Goal: Task Accomplishment & Management: Complete application form

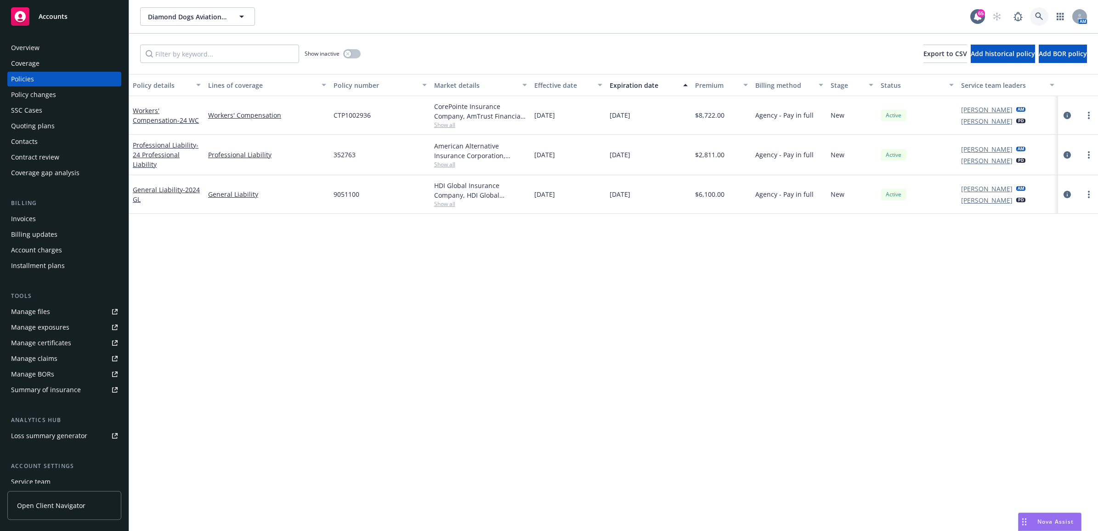
click at [1033, 16] on link at bounding box center [1039, 16] width 18 height 18
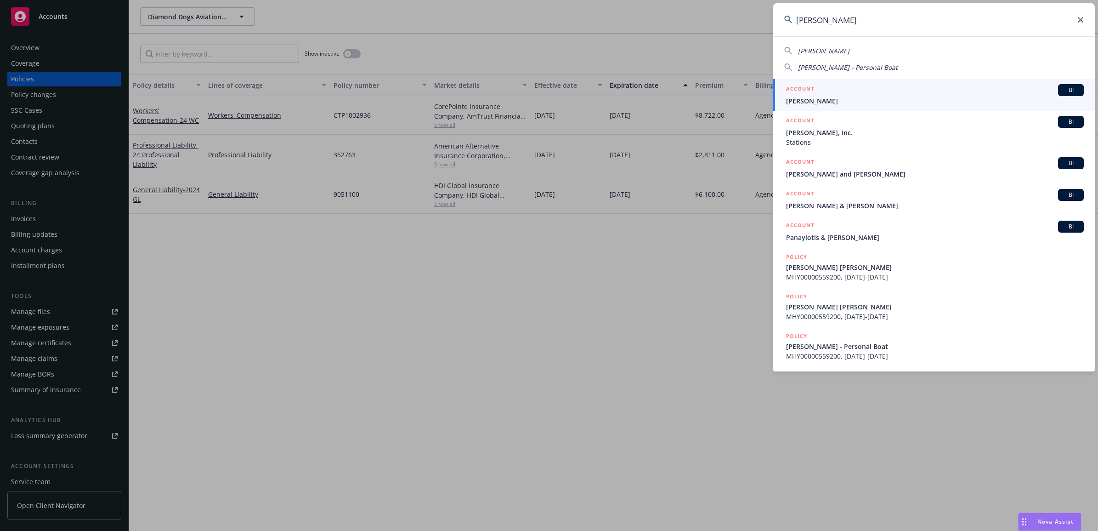
type input "[PERSON_NAME]"
click at [826, 91] on div "ACCOUNT BI" at bounding box center [935, 90] width 298 height 12
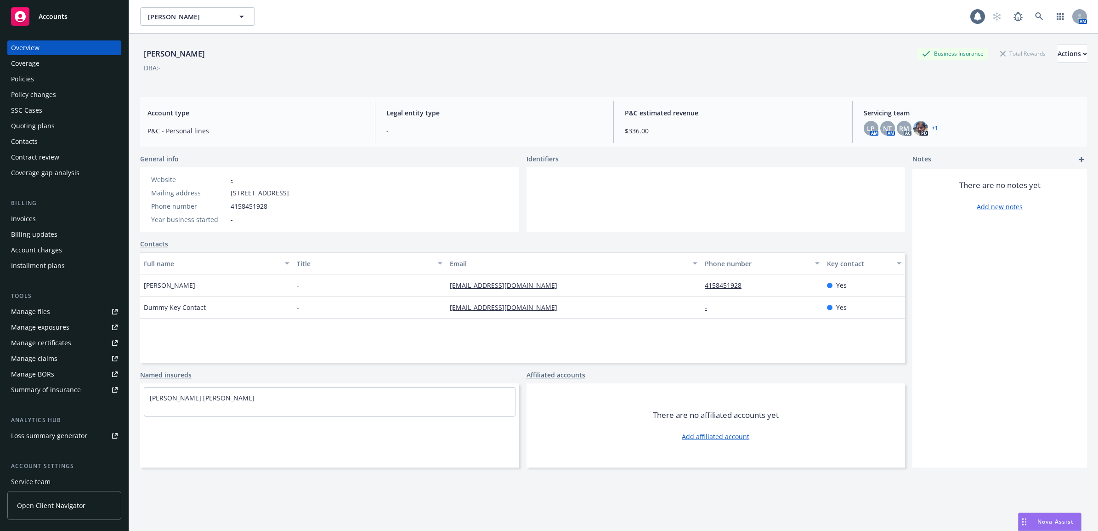
click at [77, 81] on div "Policies" at bounding box center [64, 79] width 107 height 15
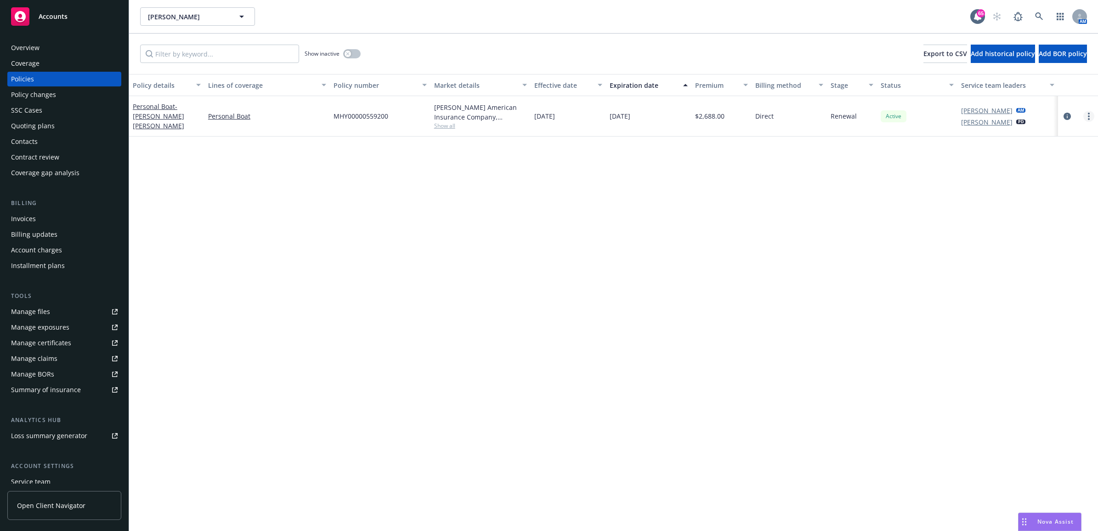
click at [1092, 116] on link "more" at bounding box center [1088, 116] width 11 height 11
click at [1042, 152] on link "Renew with incumbent" at bounding box center [1040, 153] width 108 height 18
select select "12"
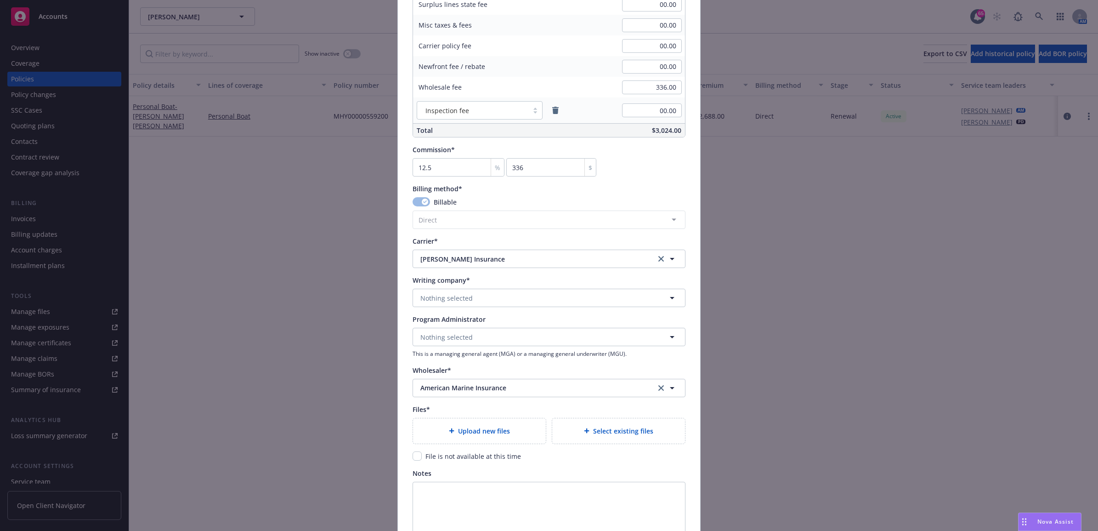
scroll to position [632, 0]
click at [626, 293] on button "Nothing selected" at bounding box center [548, 293] width 273 height 18
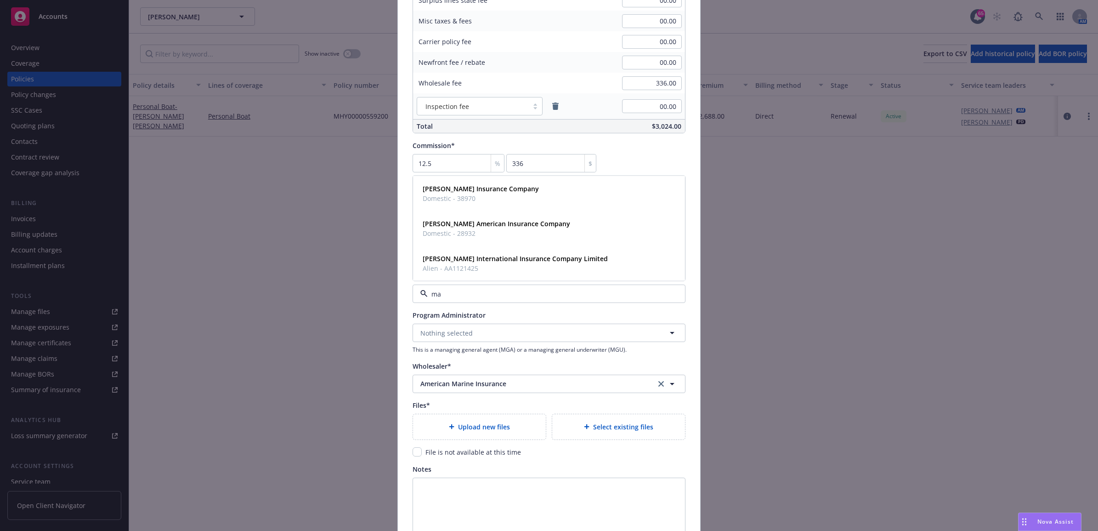
type input "mar"
click at [530, 198] on div "[PERSON_NAME] Insurance Company Domestic - 38970" at bounding box center [549, 193] width 260 height 23
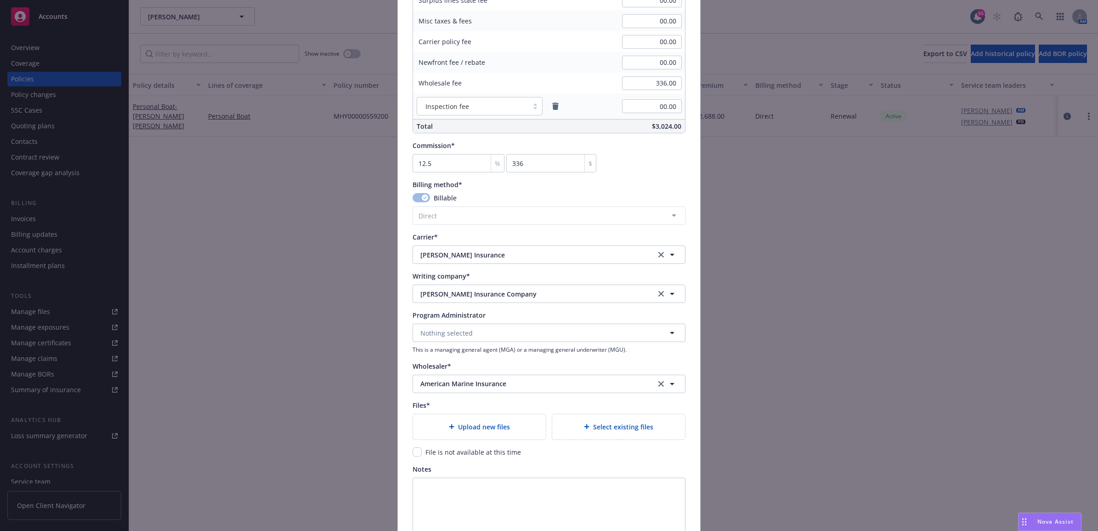
scroll to position [459, 0]
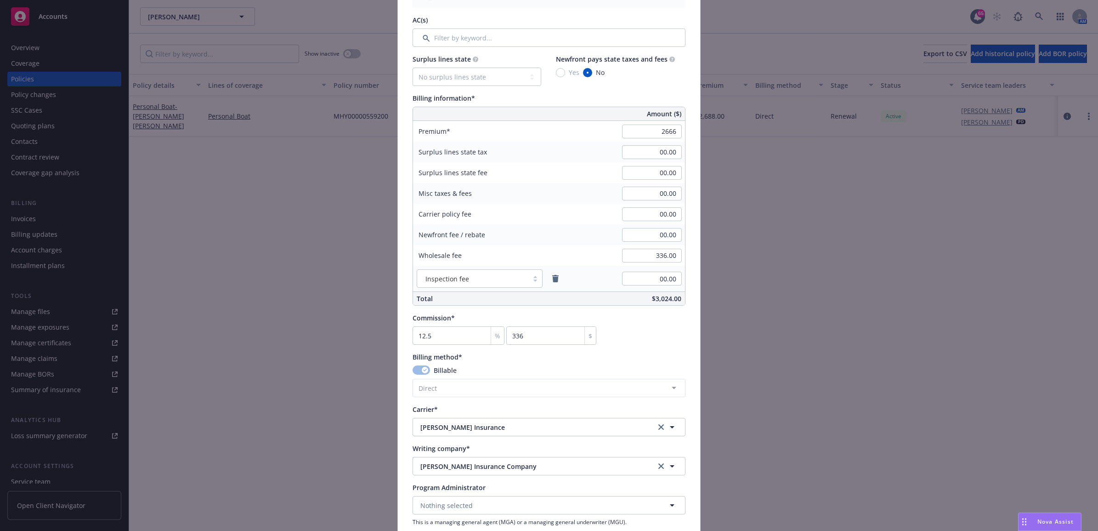
type input "2,666.00"
type input "333.25"
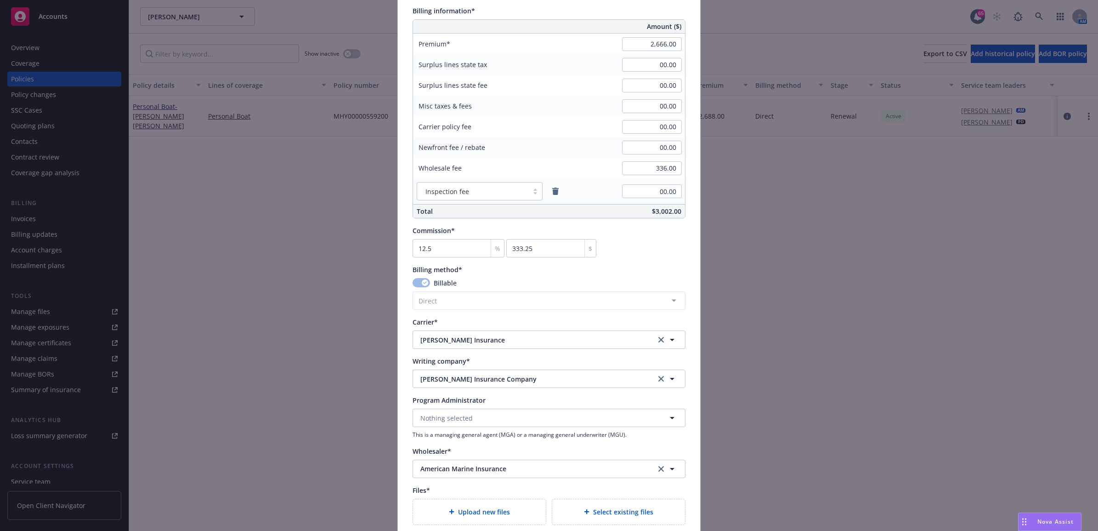
scroll to position [689, 0]
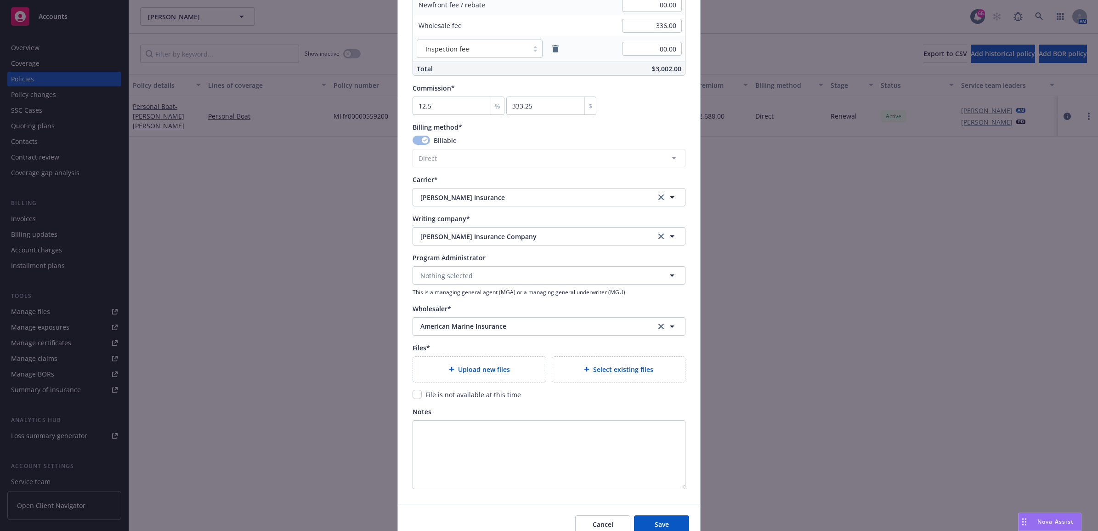
click at [485, 375] on div "Upload new files" at bounding box center [479, 368] width 133 height 25
type textarea "x"
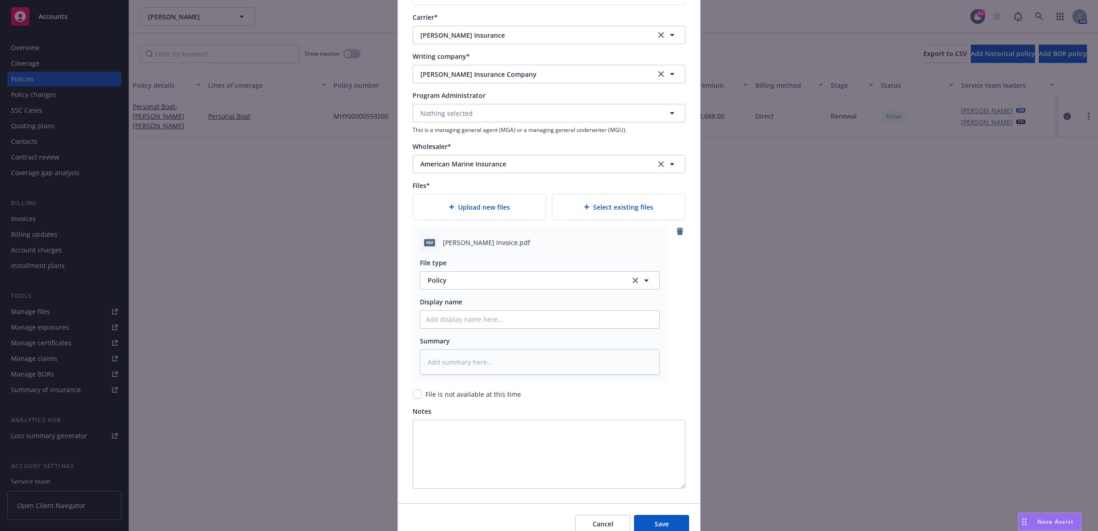
scroll to position [861, 0]
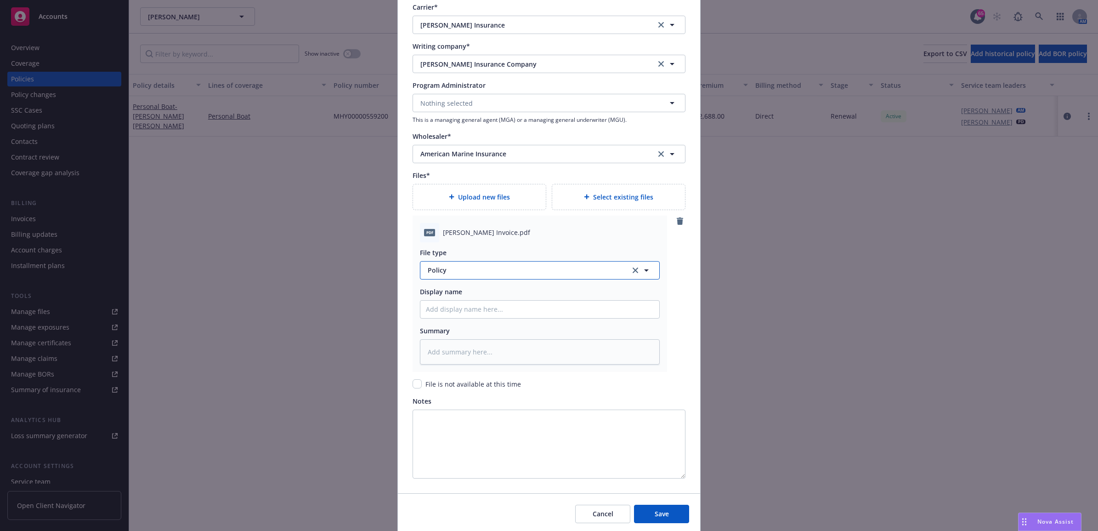
click at [442, 277] on button "Policy" at bounding box center [540, 270] width 240 height 18
type input "inv"
click at [466, 320] on span "Invoice - Third Party" at bounding box center [460, 320] width 63 height 10
click at [447, 347] on textarea at bounding box center [540, 352] width 240 height 26
type textarea "x"
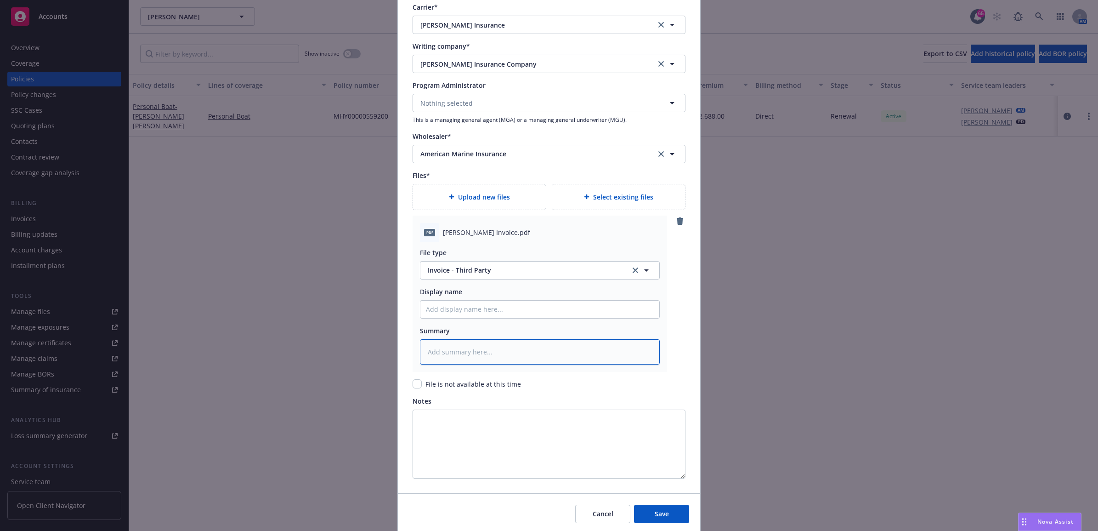
type textarea "C"
type textarea "x"
type textarea "Ca"
type textarea "x"
type textarea "Car"
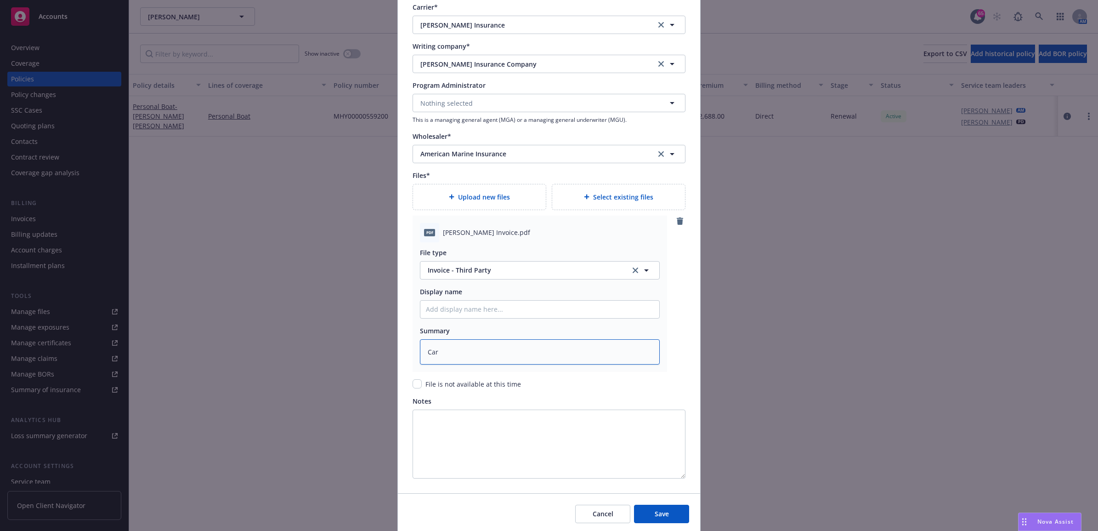
type textarea "x"
type textarea "[PERSON_NAME]"
type textarea "x"
type textarea "[PERSON_NAME]"
type textarea "x"
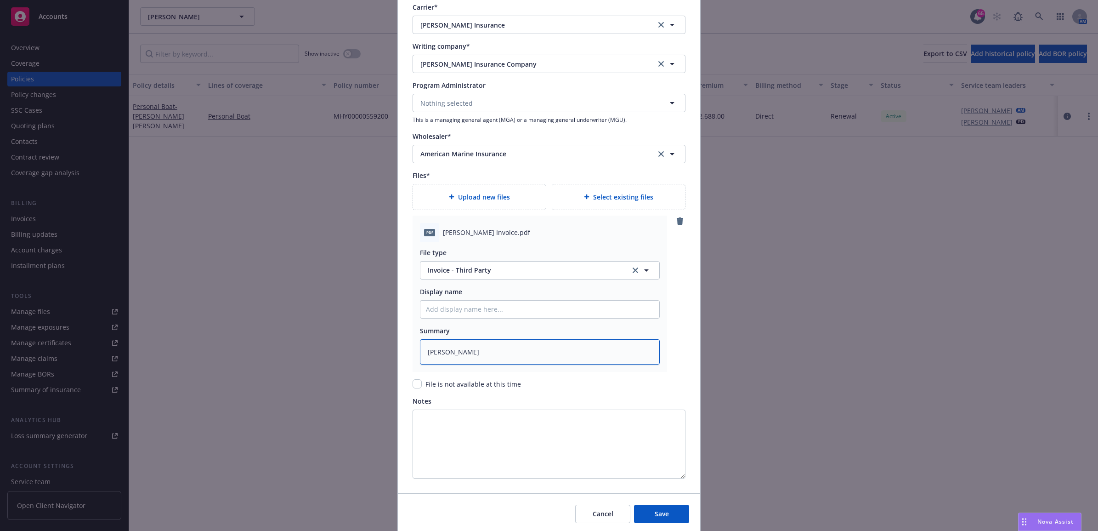
type textarea "[PERSON_NAME]"
type textarea "x"
type textarea "Carrier"
type textarea "x"
type textarea "Carrier"
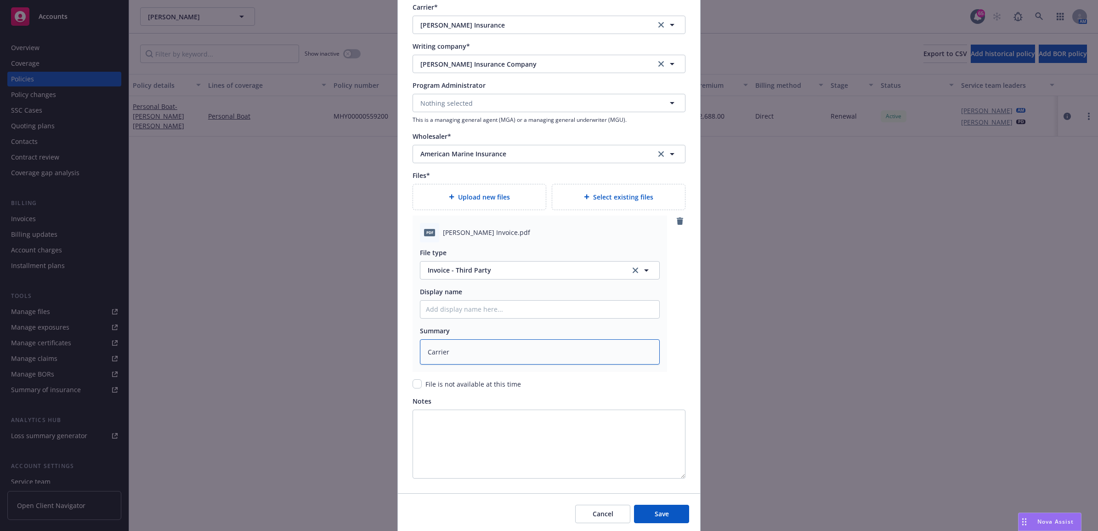
type textarea "x"
type textarea "Carrier I"
type textarea "x"
type textarea "Carrier In"
type textarea "x"
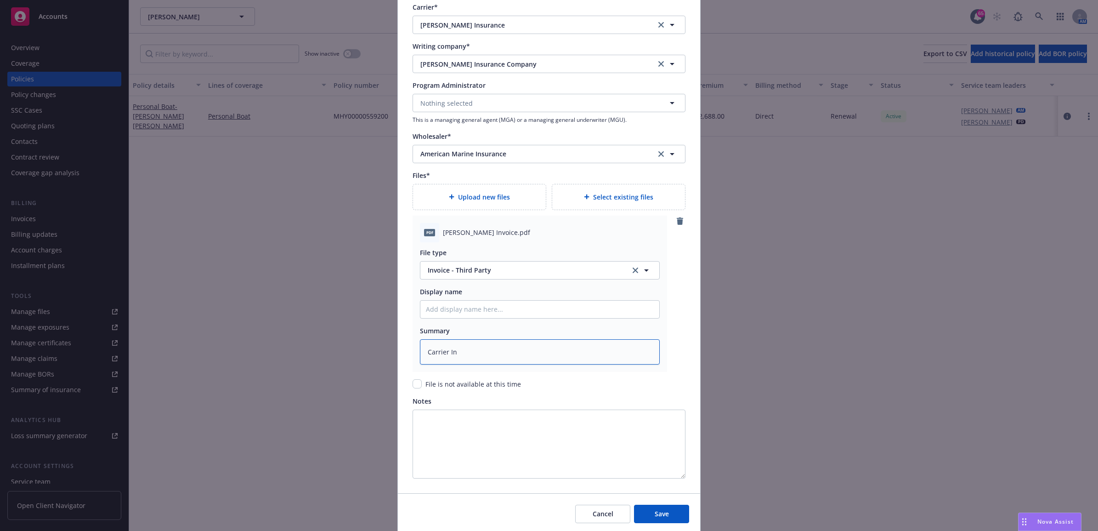
type textarea "Carrier Inv"
type textarea "x"
type textarea "Carrier Invo"
type textarea "x"
type textarea "Carrier Invoi"
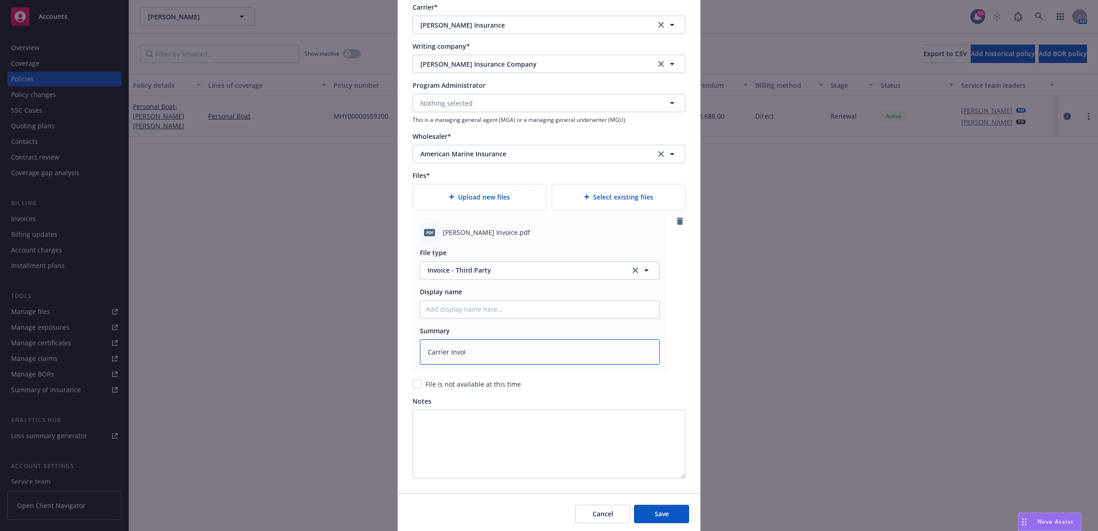
type textarea "x"
type textarea "Carrier Invoic"
type textarea "x"
type textarea "Carrier Invoice"
type textarea "x"
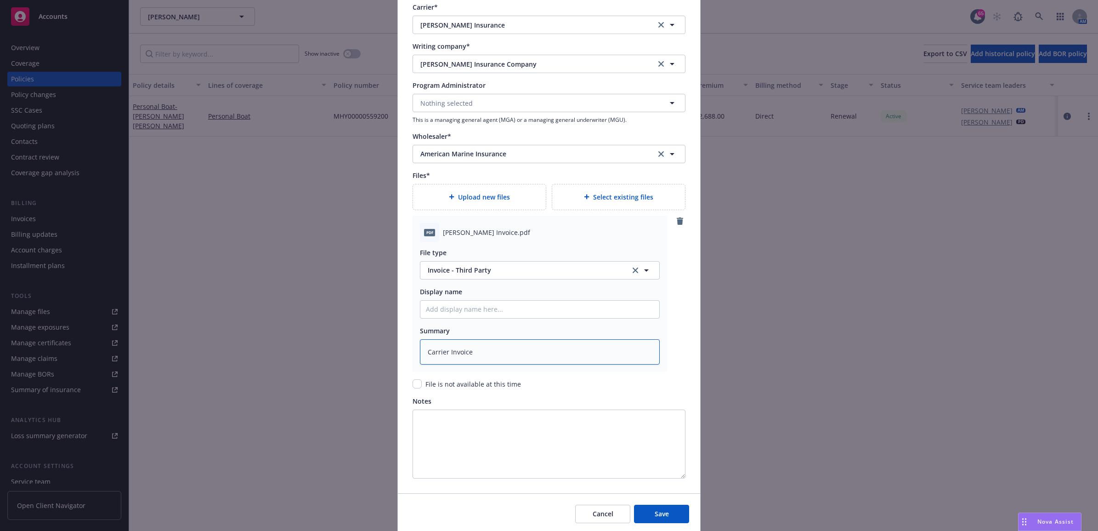
type textarea "Carrier Invoice"
type textarea "x"
type textarea "Carrier Invoice $"
type textarea "x"
type textarea "Carrier Invoice $2"
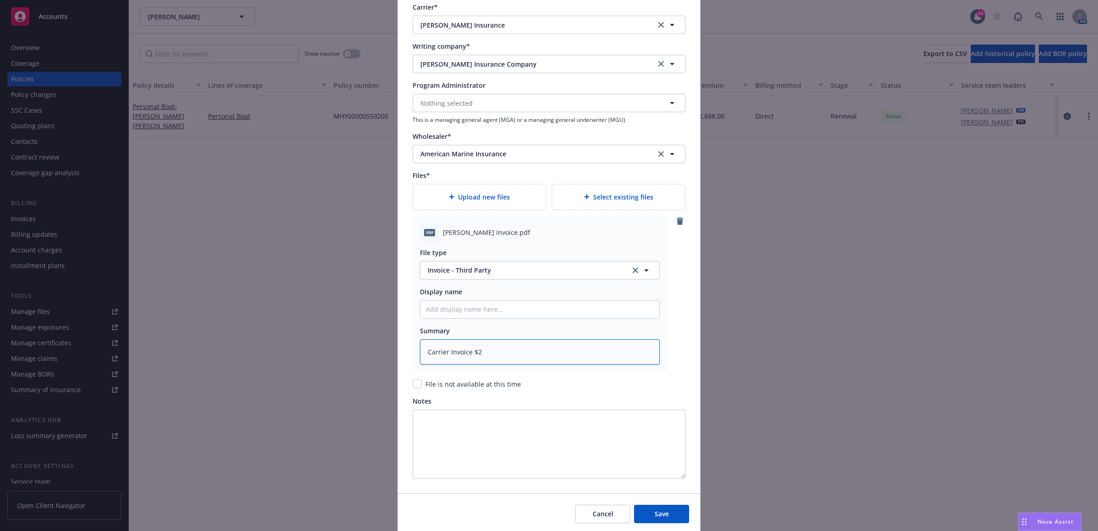
type textarea "x"
type textarea "Carrier Invoice $2,"
type textarea "x"
type textarea "Carrier Invoice $2,6"
type textarea "x"
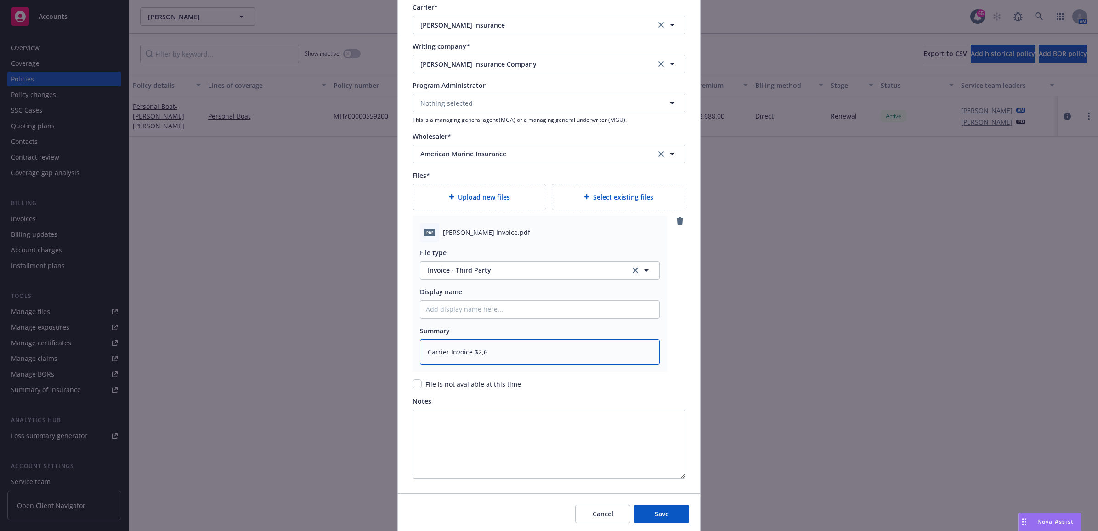
type textarea "Carrier Invoice $2,66"
type textarea "x"
type textarea "Carrier Invoice $2,666"
click at [515, 314] on input "Policy display name" at bounding box center [539, 308] width 239 height 17
type textarea "x"
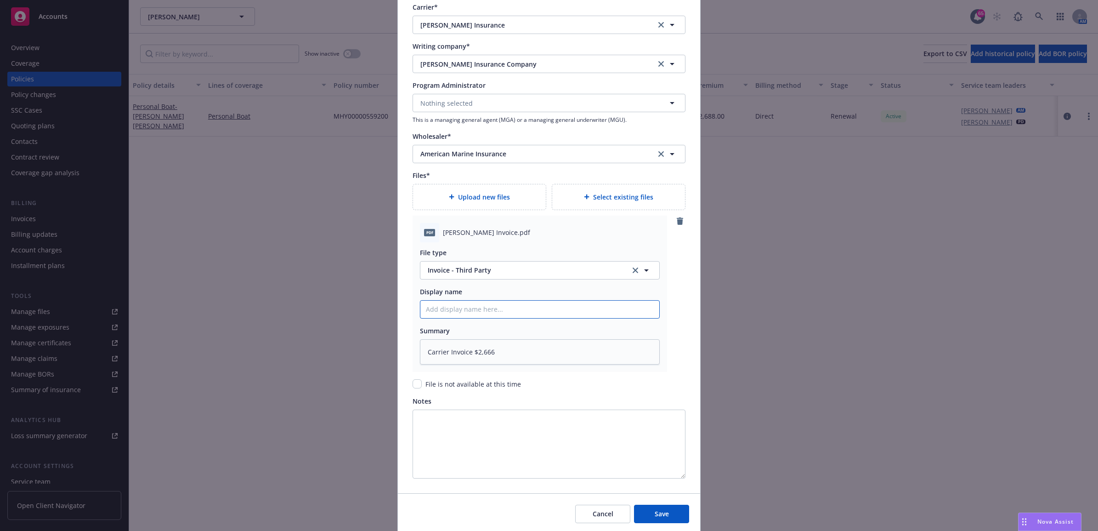
type input "2"
type textarea "x"
type input "25"
type textarea "x"
type input "25"
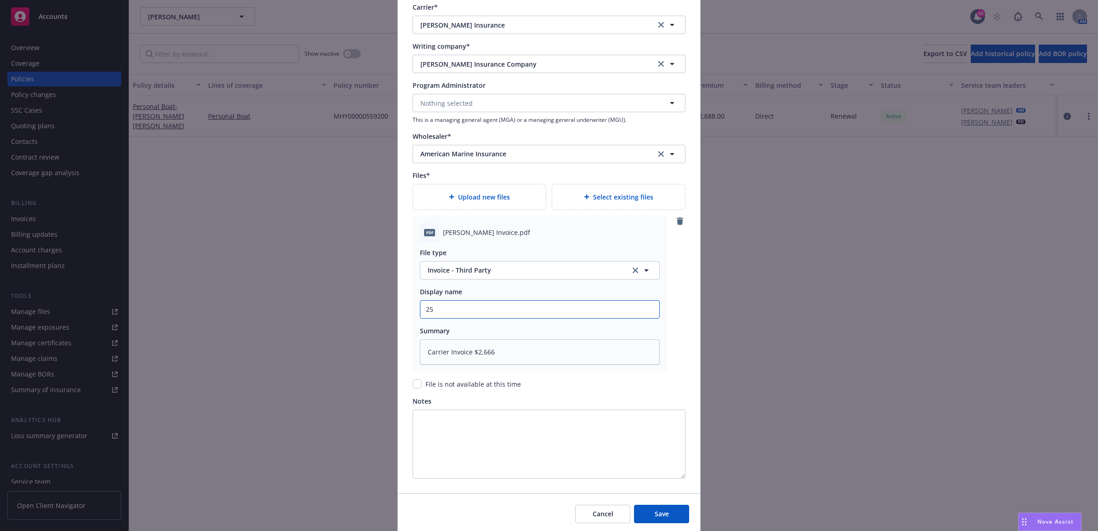
type textarea "x"
type input "25 B"
type textarea "x"
type input "25 BO"
type textarea "x"
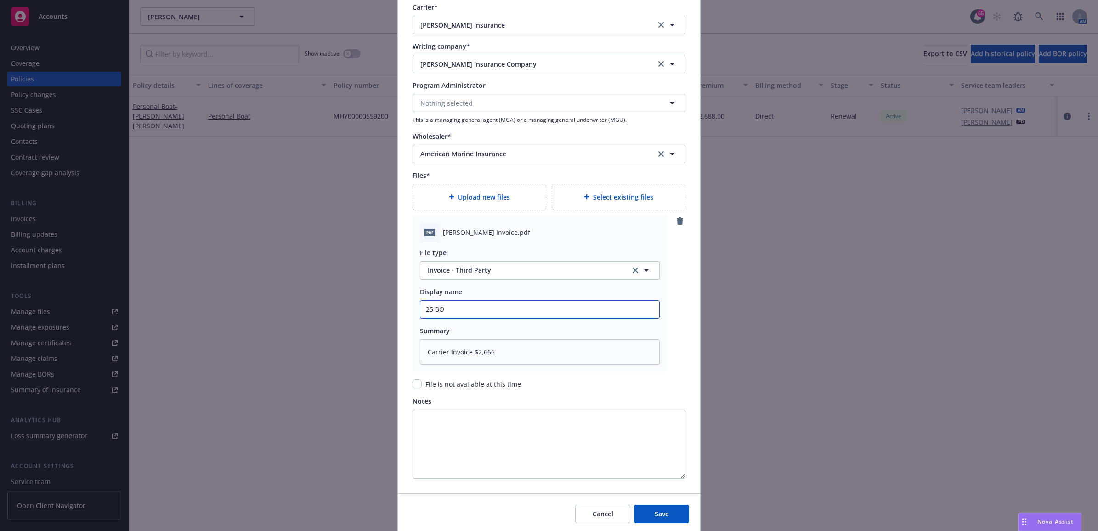
type input "25 BOA"
type textarea "x"
type input "25 BOAT"
type textarea "x"
type input "25 BOAT"
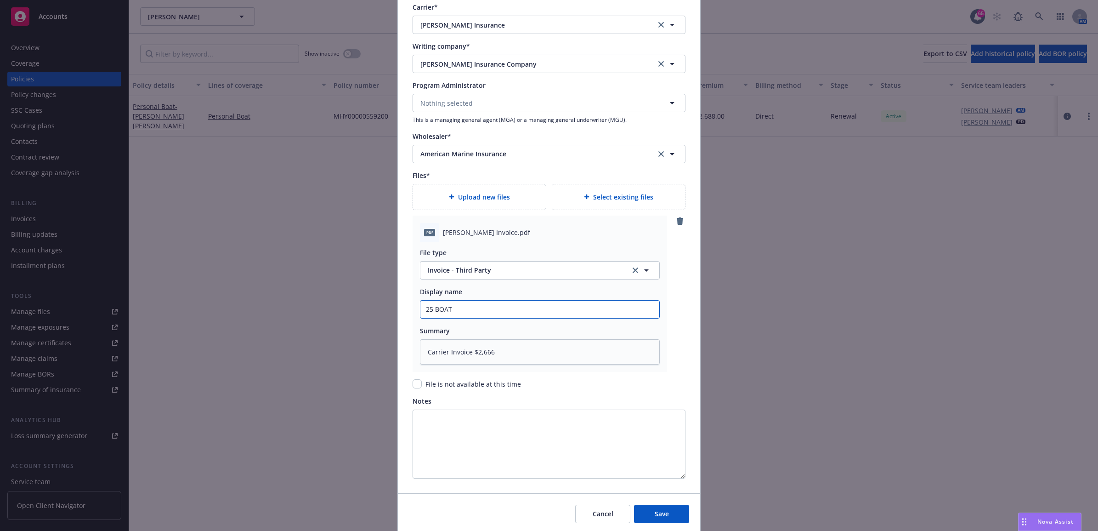
type textarea "x"
type input "25 BOAT A"
type textarea "x"
type input "25 BOAT AM"
type textarea "x"
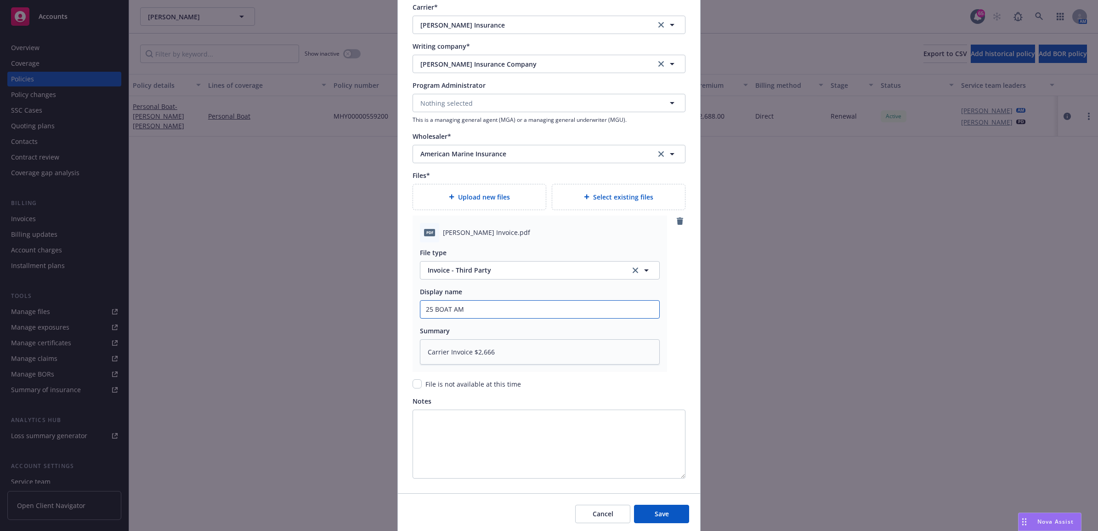
type input "25 BOAT AMI"
type textarea "x"
type input "25 BOAT AMI"
type textarea "x"
type input "25 BOAT AMI -"
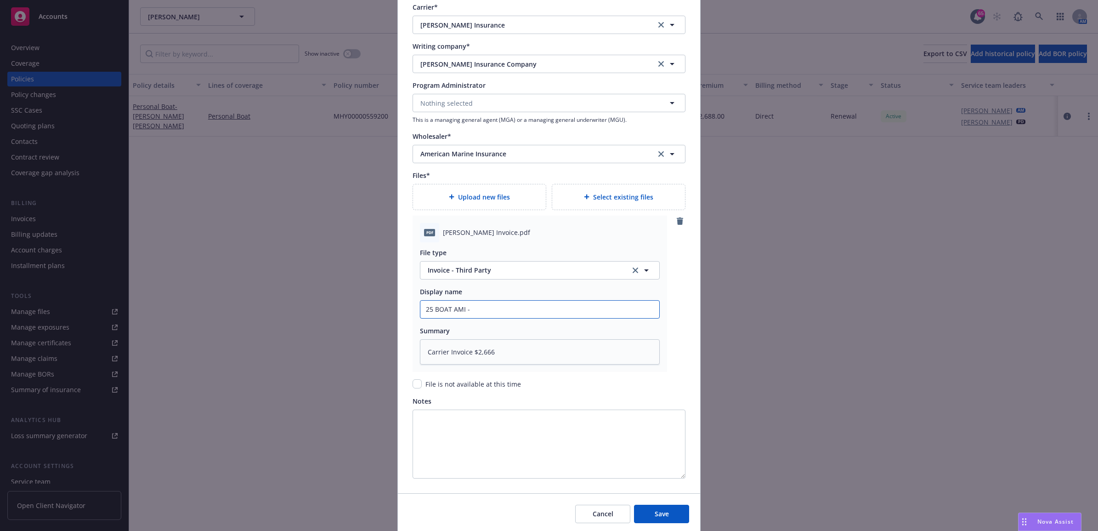
type textarea "x"
type input "25 BOAT AMI -"
type textarea "x"
type input "25 BOAT AMI - R"
type textarea "x"
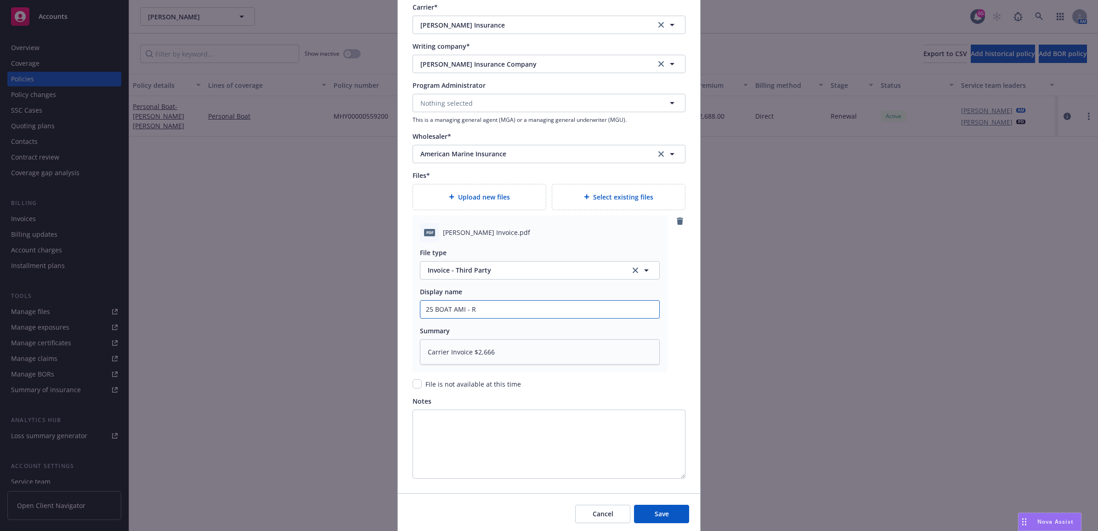
type input "25 BOAT AMI - Re"
type textarea "x"
type input "25 BOAT AMI - [PERSON_NAME]"
type textarea "x"
type input "25 BOAT [PERSON_NAME]"
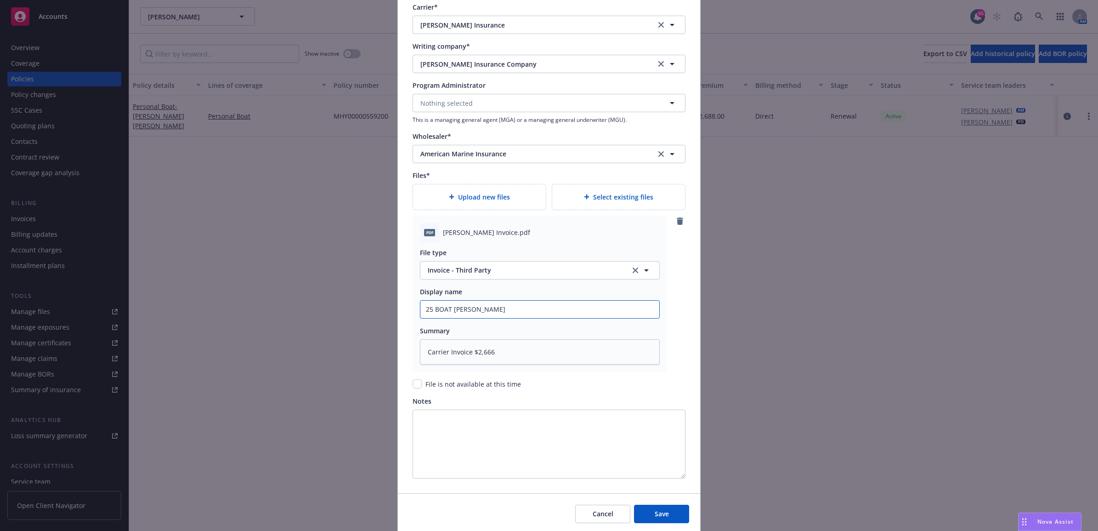
type textarea "x"
type input "25 BOAT AMI - Renew"
type textarea "x"
type input "25 BOAT AMI - [PERSON_NAME]"
type textarea "x"
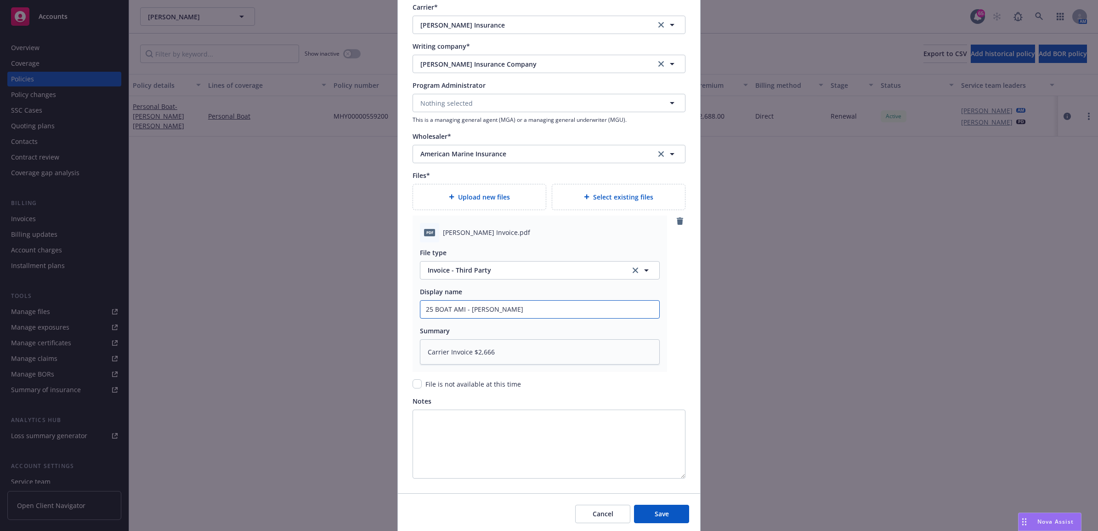
type input "25 BOAT AMI - [PERSON_NAME]"
type textarea "x"
type input "25 BOAT AMI - [PERSON_NAME]"
type textarea "x"
type input "25 BOAT AMI - Renewal C"
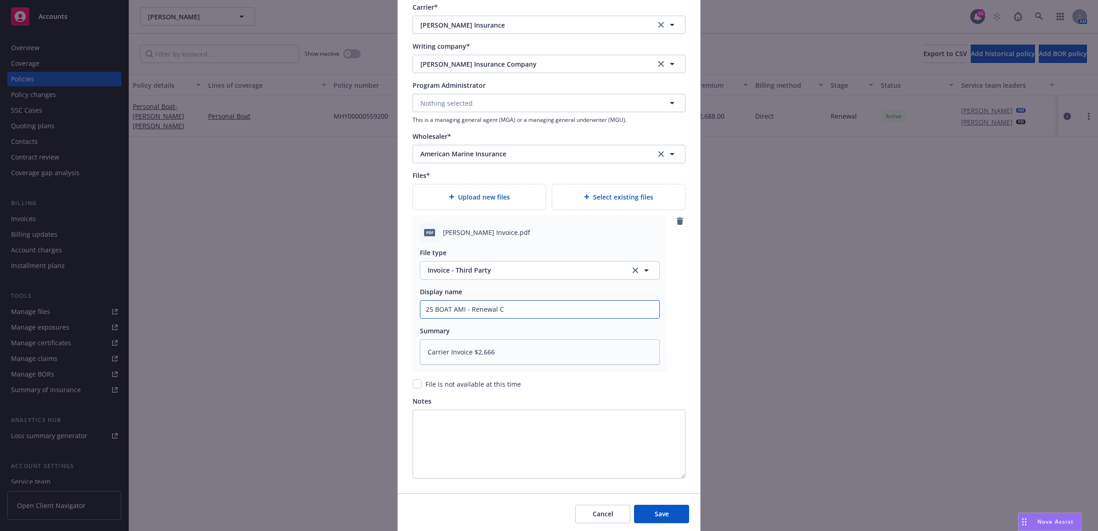
type textarea "x"
type input "25 BOAT AMI - [PERSON_NAME]"
type textarea "x"
type input "25 BOAT AMI - Renewal Car"
type textarea "x"
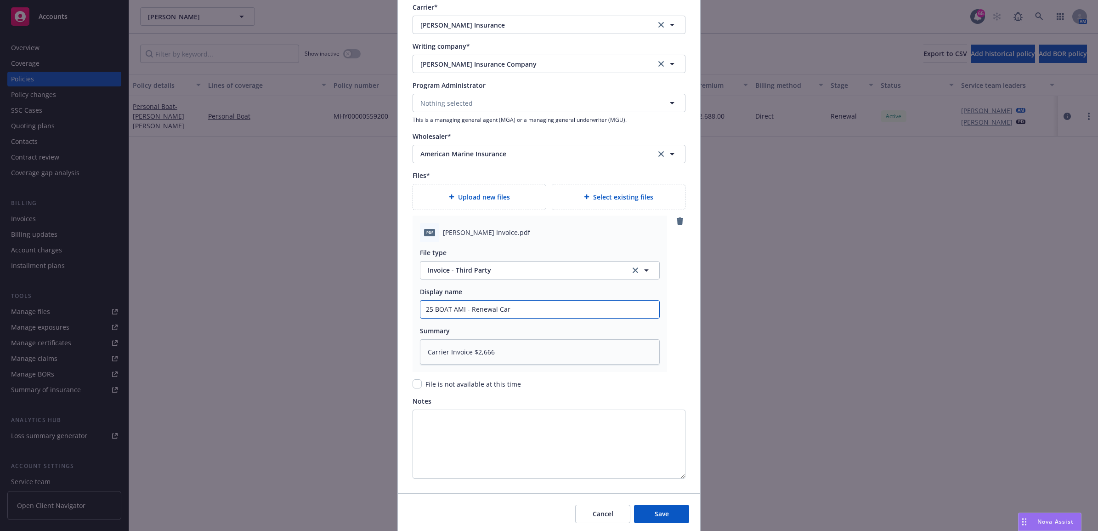
type input "25 BOAT AMI - [PERSON_NAME]"
type textarea "x"
type input "25 BOAT AMI - [PERSON_NAME]"
type textarea "x"
type input "25 BOAT AMI - Renewal [PERSON_NAME]"
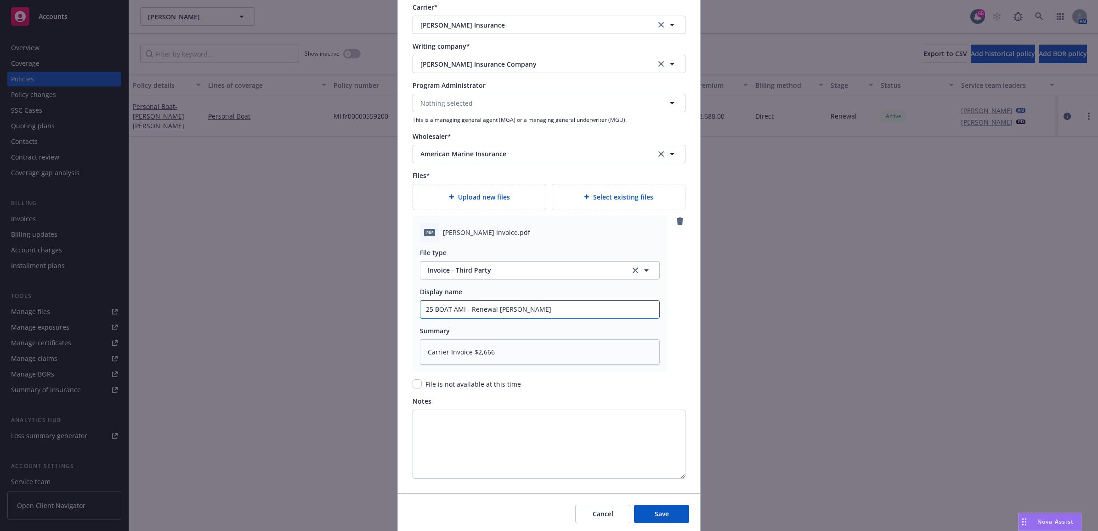
type textarea "x"
type input "25 BOAT AMI - [PERSON_NAME]"
type textarea "x"
type input "25 BOAT AMI - [PERSON_NAME]"
type textarea "x"
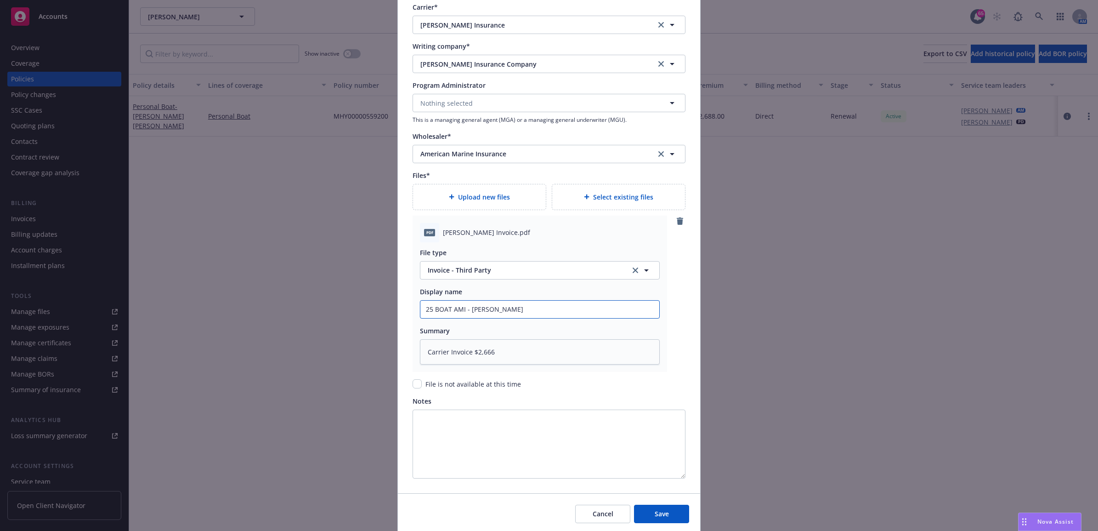
type input "25 BOAT AMI - Renewal Carrier I"
type textarea "x"
type input "25 BOAT AMI - Renewal Carrier In"
type textarea "x"
type input "25 BOAT AMI - Renewal Carrier Inv"
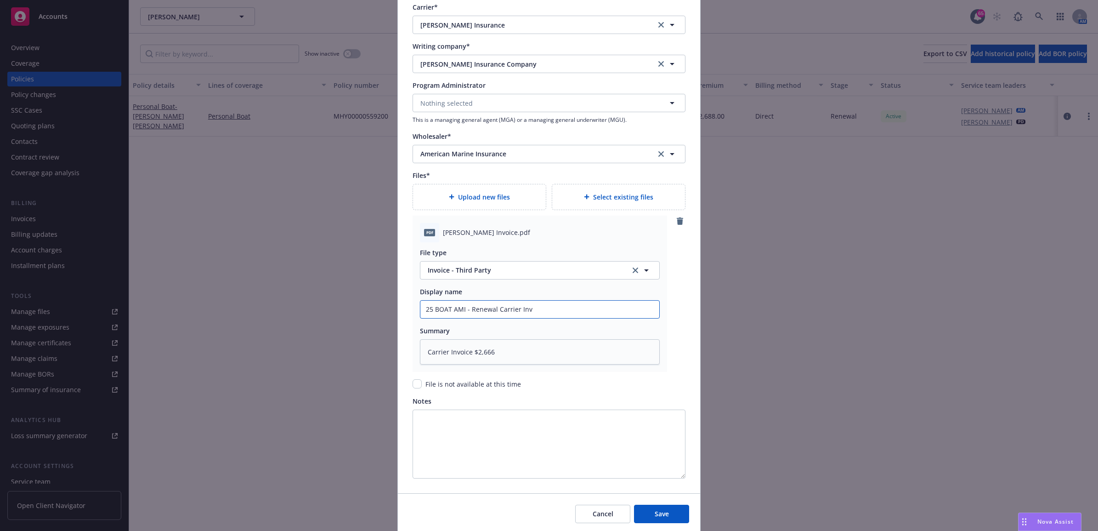
type textarea "x"
type input "25 BOAT AMI - Renewal Carrier Invo"
type textarea "x"
type input "25 BOAT AMI - Renewal Carrier Invoic"
type textarea "x"
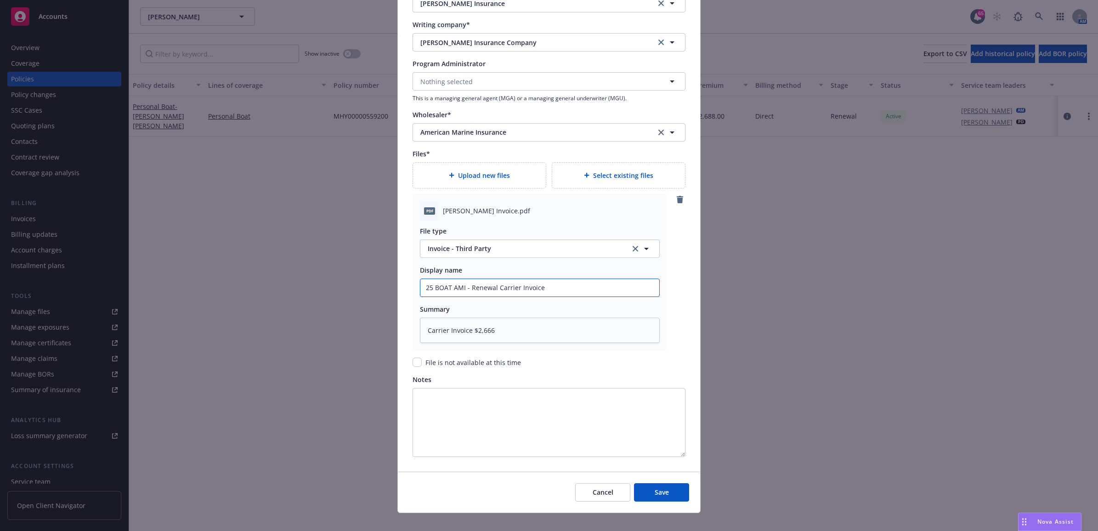
scroll to position [895, 0]
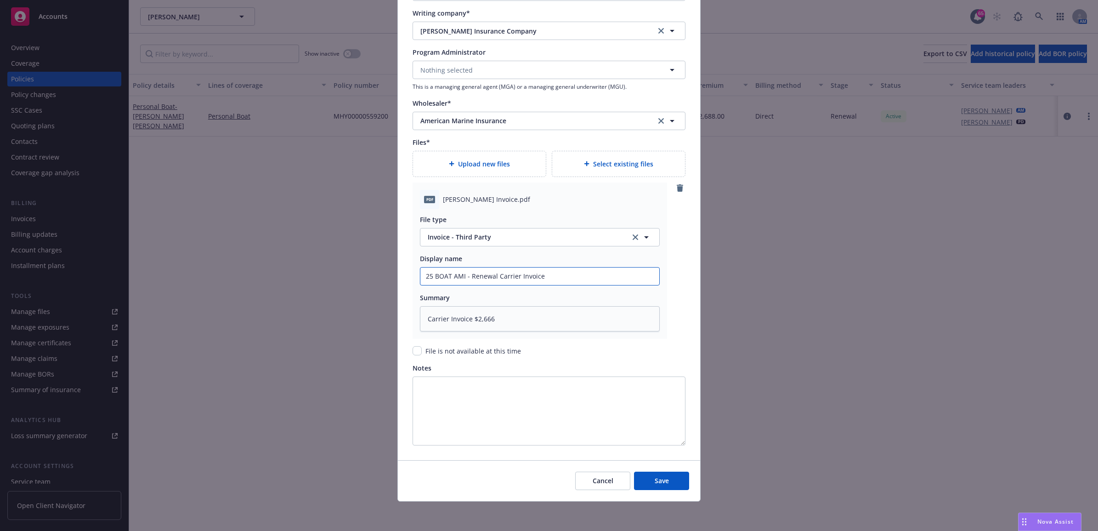
type input "25 BOAT AMI - Renewal Carrier Invoice"
click at [459, 159] on span "Upload new files" at bounding box center [484, 164] width 52 height 10
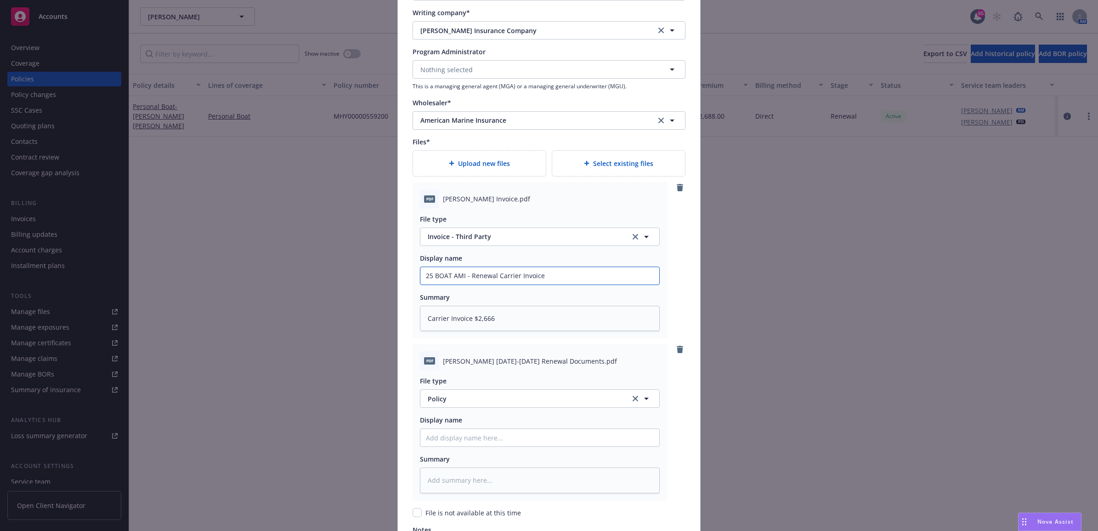
drag, startPoint x: 541, startPoint y: 276, endPoint x: 386, endPoint y: 278, distance: 154.3
click at [383, 277] on div "Create renewal policy with incumbent Policy number* MHY00000559200 Policy numbe…" at bounding box center [549, 265] width 1098 height 531
paste input "25 BOAT AMI - Renewal Carrier Invoice"
type textarea "x"
type input "25 BOAT AMI - Renewal Carrier Invoice"
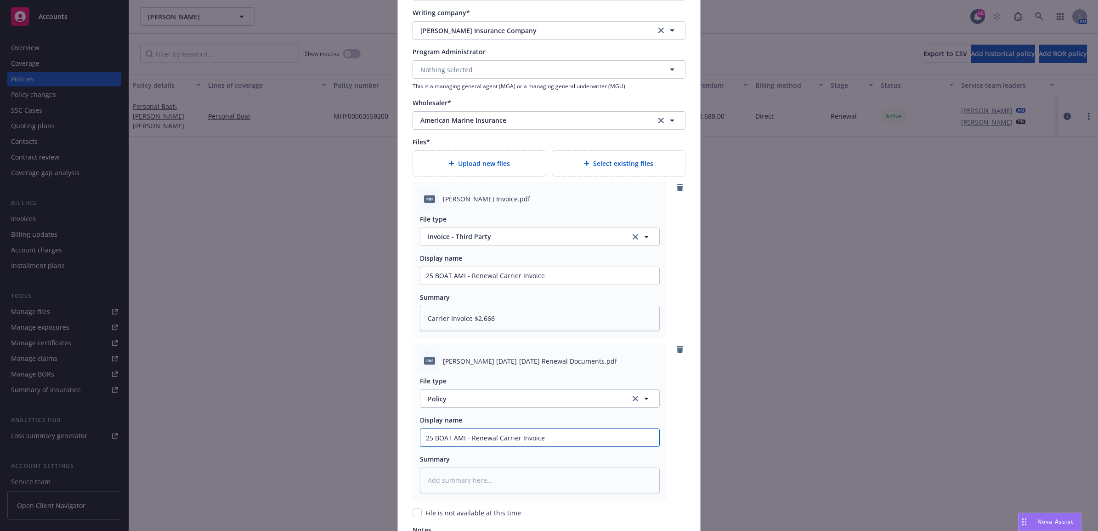
drag, startPoint x: 487, startPoint y: 439, endPoint x: 467, endPoint y: 435, distance: 20.6
click at [467, 284] on input "25 BOAT AMI - Renewal Carrier Invoice" at bounding box center [539, 275] width 239 height 17
type textarea "x"
type input "25 BOAT AMI - P"
type textarea "x"
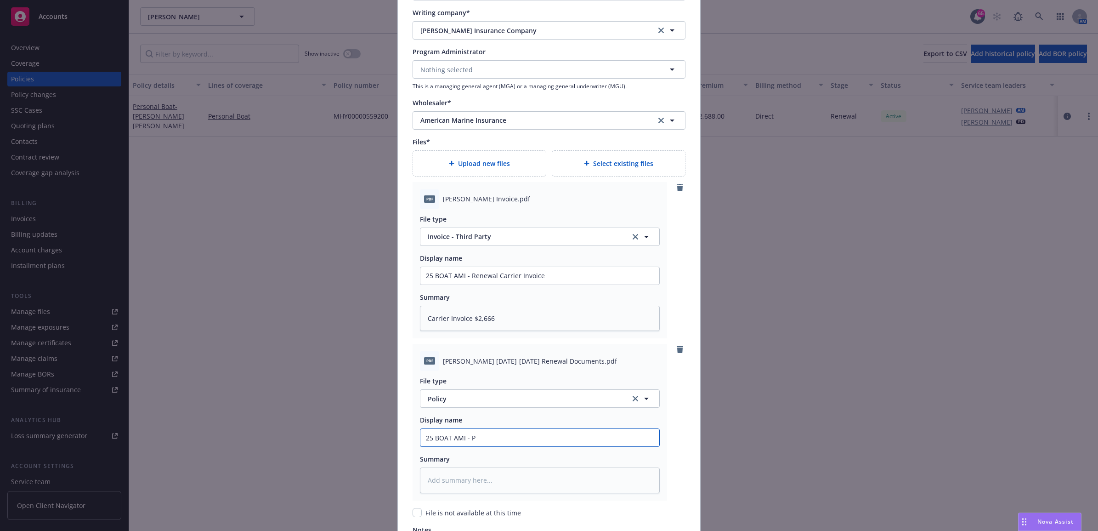
type input "25 BOAT AMI - Po"
type textarea "x"
type input "25 BOAT AMI - Pol"
type textarea "x"
type input "25 BOAT AMI - Poli"
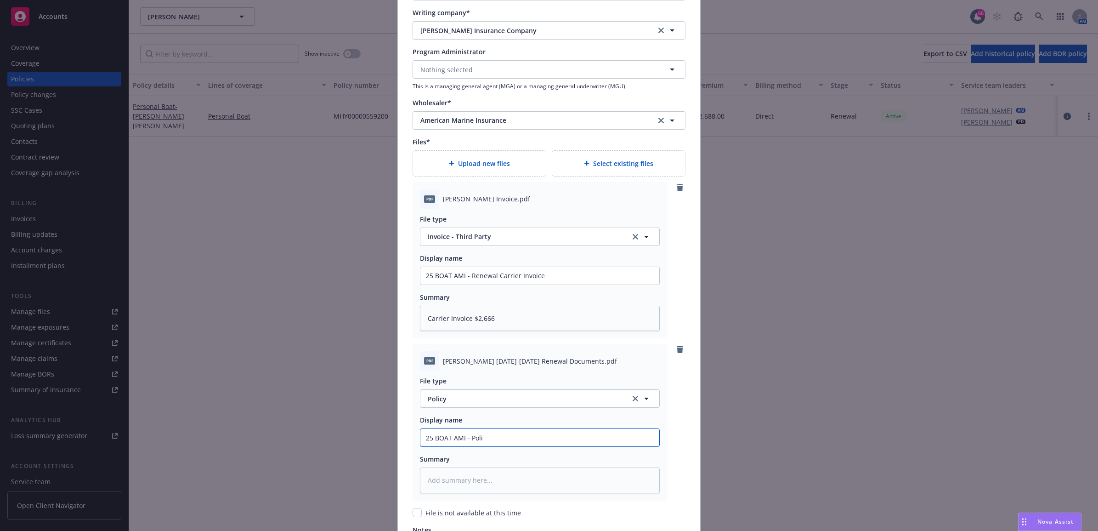
type textarea "x"
type input "25 BOAT AMI - Polic"
type textarea "x"
drag, startPoint x: 387, startPoint y: 437, endPoint x: 373, endPoint y: 436, distance: 14.3
click at [345, 437] on div "Create renewal policy with incumbent Policy number* MHY00000559200 Policy numbe…" at bounding box center [549, 265] width 1098 height 531
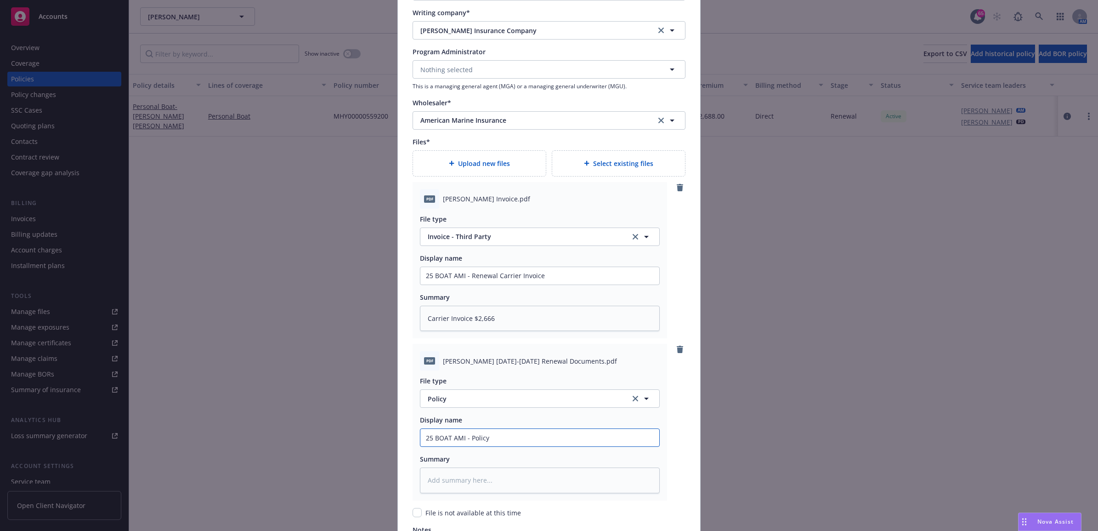
type input "25 BOAT AMI - Policy"
paste textarea "25 BOAT AMI - Policy"
type textarea "x"
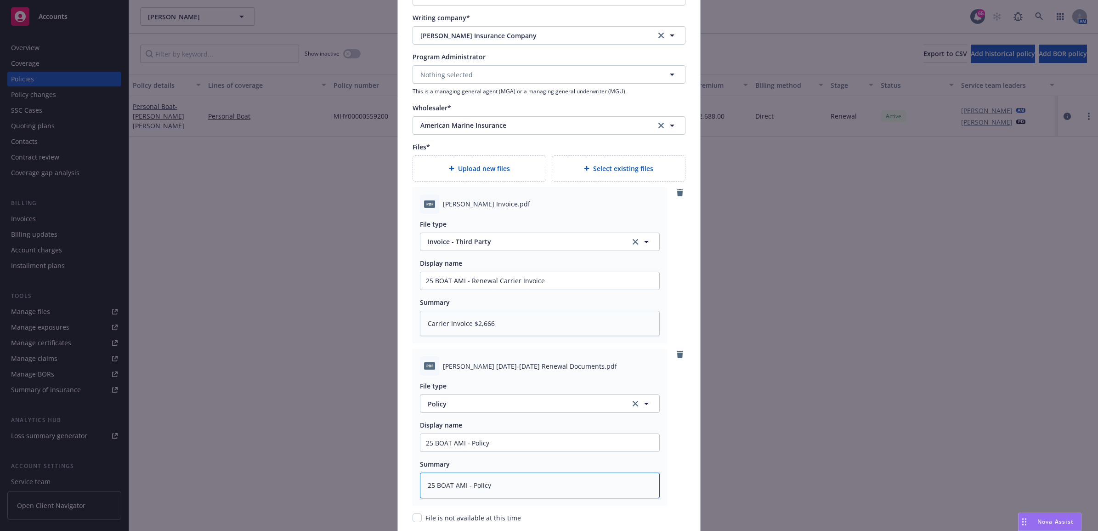
scroll to position [885, 0]
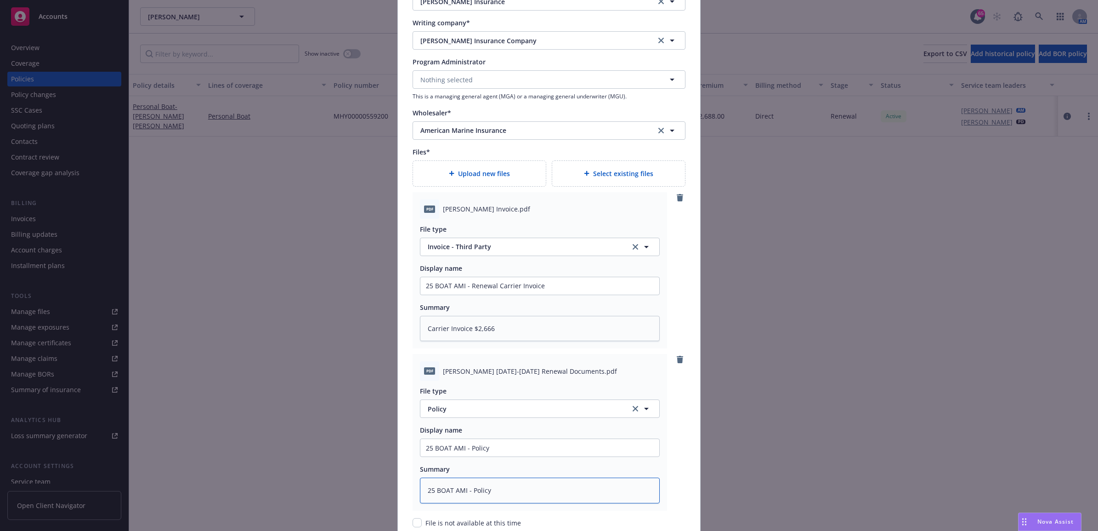
type textarea "25 BOAT AMI - Policy"
click at [458, 171] on span "Upload new files" at bounding box center [484, 174] width 52 height 10
type textarea "x"
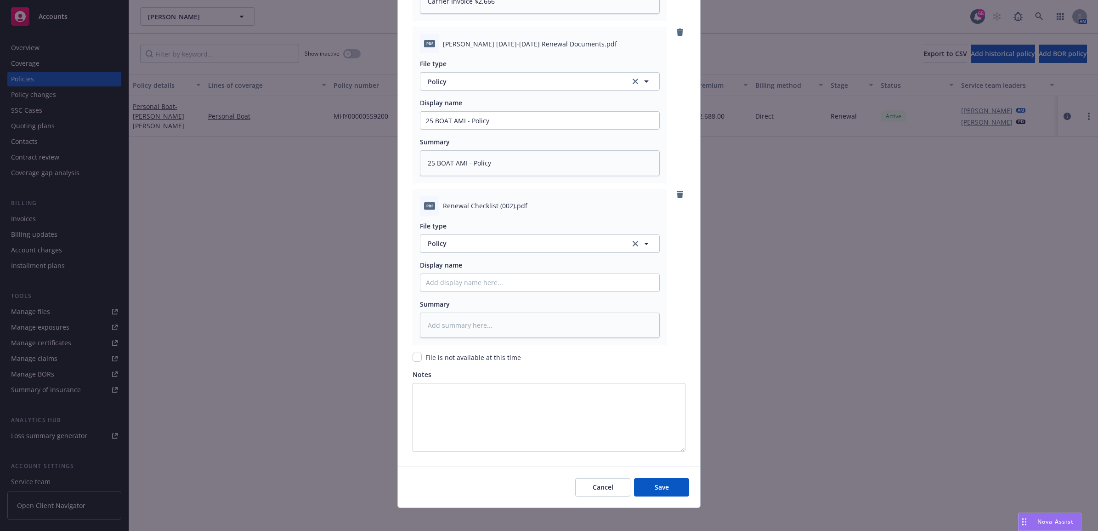
scroll to position [1219, 0]
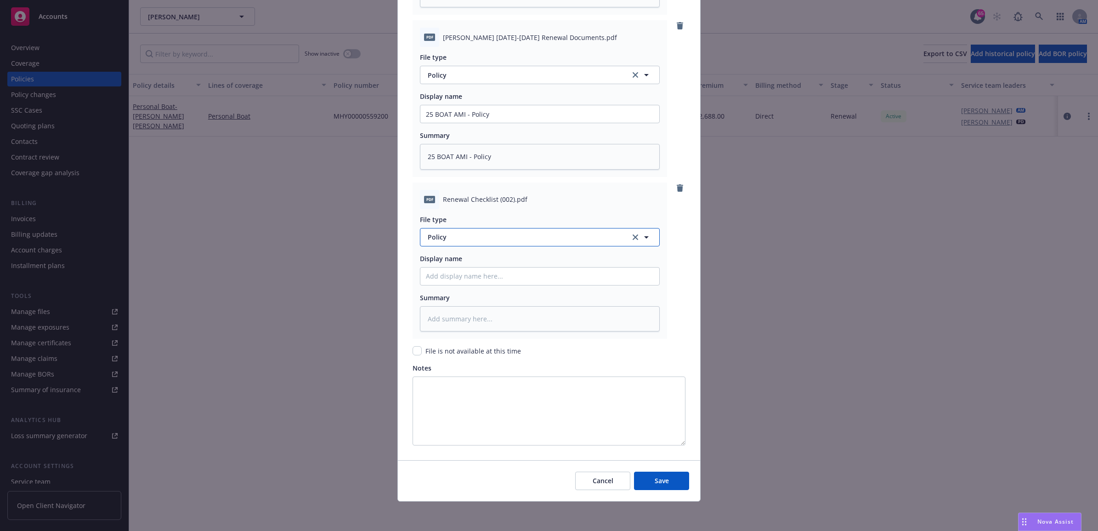
click at [459, 240] on span "Policy" at bounding box center [524, 237] width 192 height 10
type input "other"
click at [447, 263] on div "Other" at bounding box center [540, 261] width 228 height 13
paste input "25 BOAT AMI - Policy"
type textarea "x"
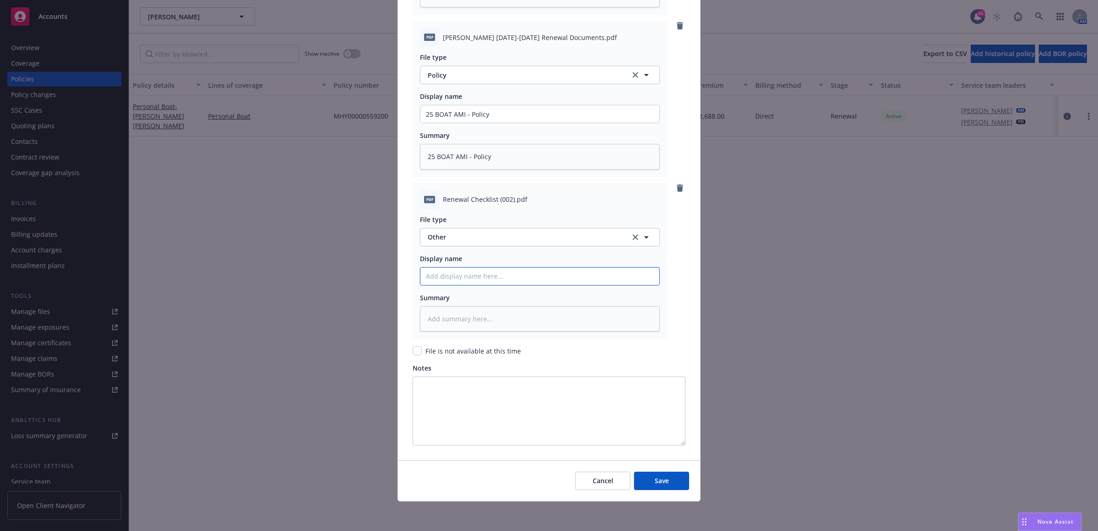
type input "25 BOAT AMI - Policy"
type textarea "x"
type input "25 BOAT AMI - C"
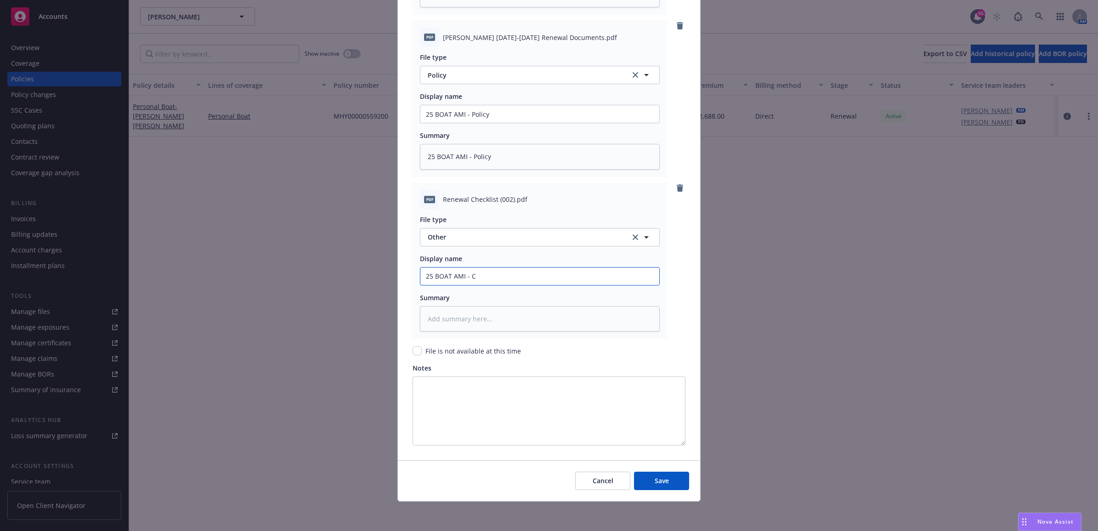
type textarea "x"
type input "25 BOAT AMI - Ch"
type textarea "x"
type input "25 BOAT AMI - Che"
type textarea "x"
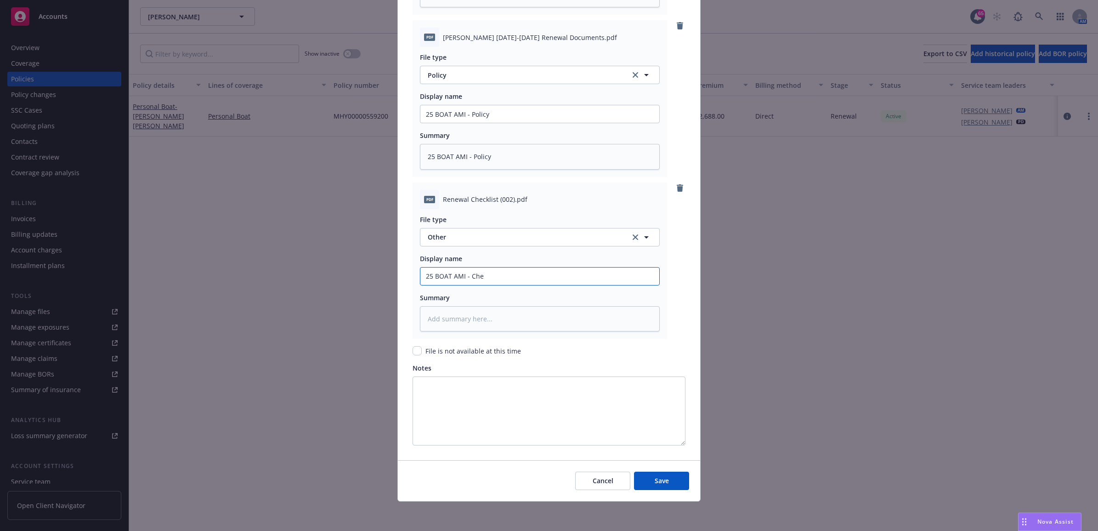
type input "25 BOAT AMI - Ches"
type textarea "x"
type input "25 BOAT AMI - Chesl"
type textarea "x"
type input "25 BOAT AMI - Chesli"
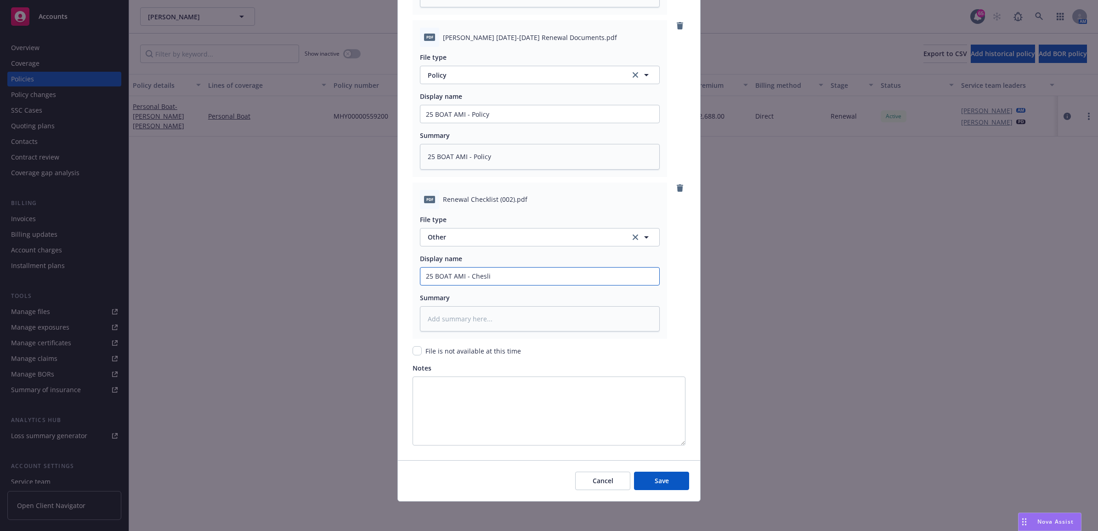
type textarea "x"
type input "25 BOAT AMI - Cheslis"
type textarea "x"
type input "25 BOAT AMI - Cheslist"
type textarea "x"
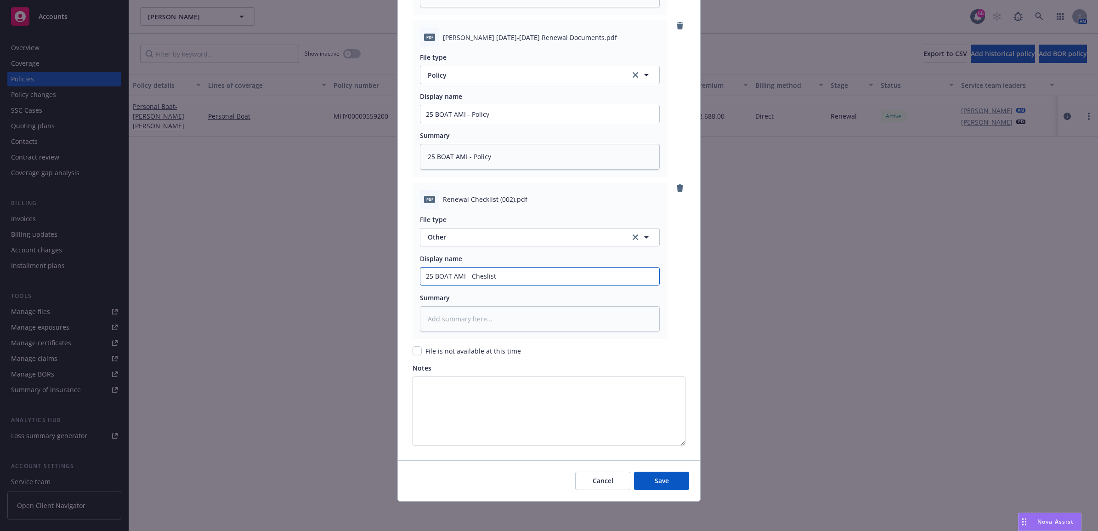
type input "25 BOAT AMI - Cheslis"
type textarea "x"
type input "25 BOAT AMI - Chesli"
type textarea "x"
type input "25 BOAT AMI - Chesl"
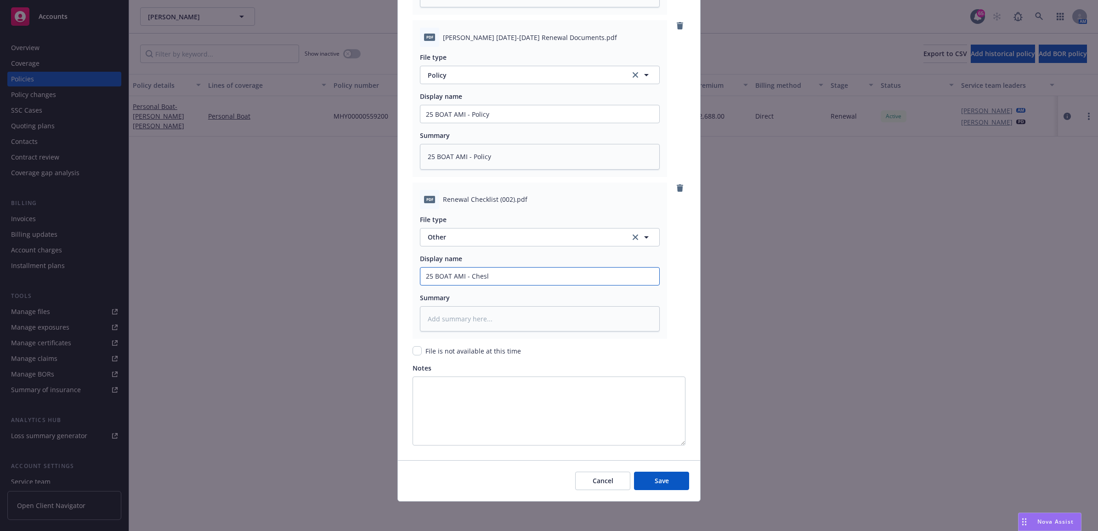
type textarea "x"
type input "25 BOAT AMI - Ches"
type textarea "x"
type input "25 BOAT AMI - Che"
type textarea "x"
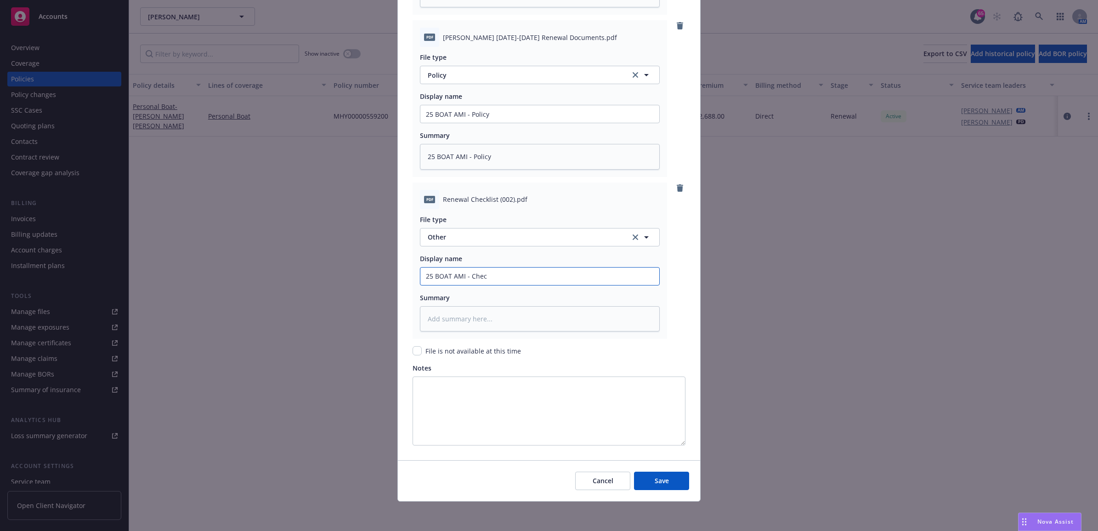
type input "25 BOAT AMI - Check"
type textarea "x"
type input "25 BOAT AMI - Checkl"
type textarea "x"
type input "25 BOAT AMI - Checklis"
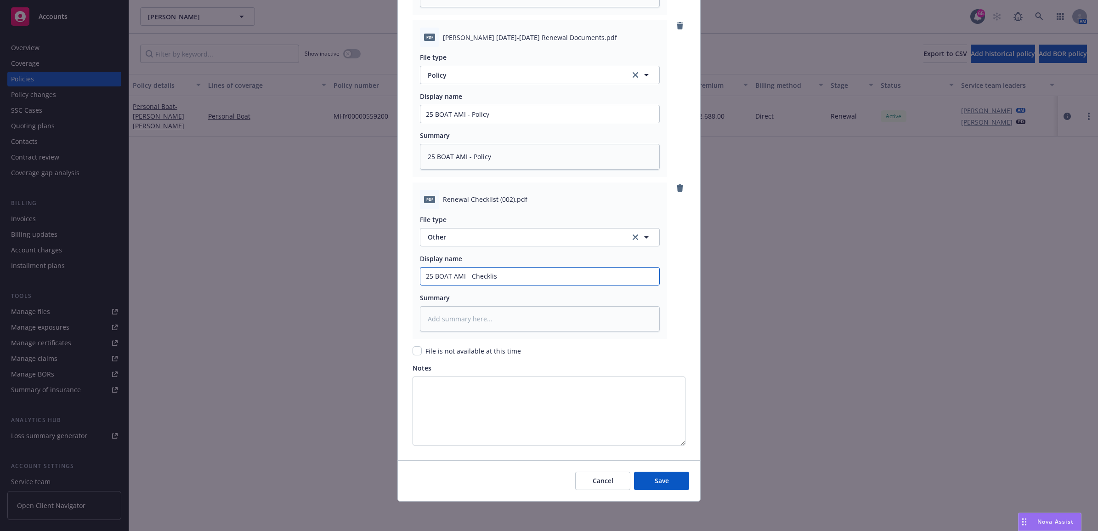
type textarea "x"
drag, startPoint x: 467, startPoint y: 273, endPoint x: 402, endPoint y: 256, distance: 66.6
click at [378, 260] on div "Create renewal policy with incumbent Policy number* MHY00000559200 Policy numbe…" at bounding box center [549, 265] width 1098 height 531
type input "25 BOAT AMI - Checklist"
paste textarea "25 BOAT AMI - Checklist"
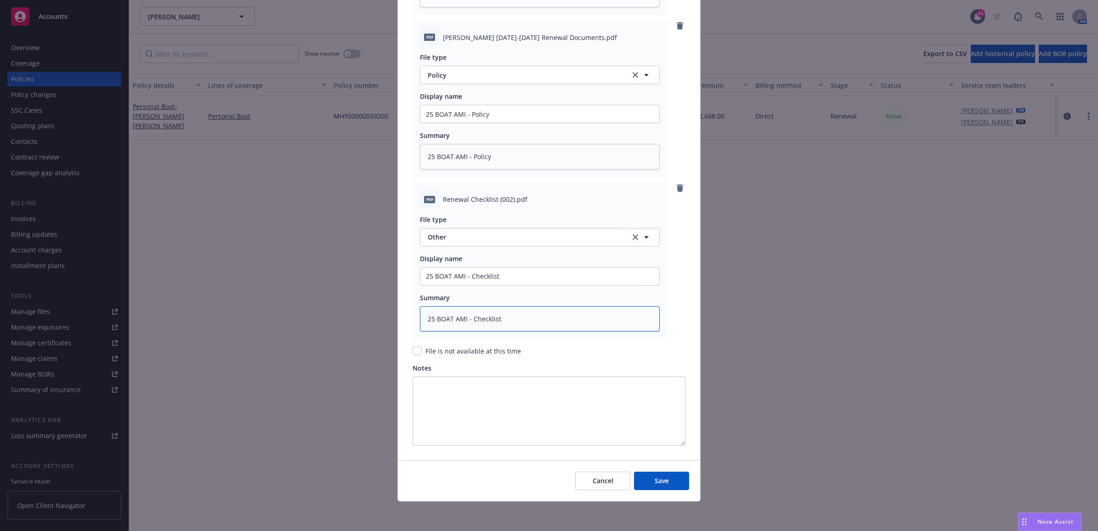
type textarea "x"
type textarea "25 BOAT AMI - Checklist"
click at [671, 486] on button "Save" at bounding box center [661, 480] width 55 height 18
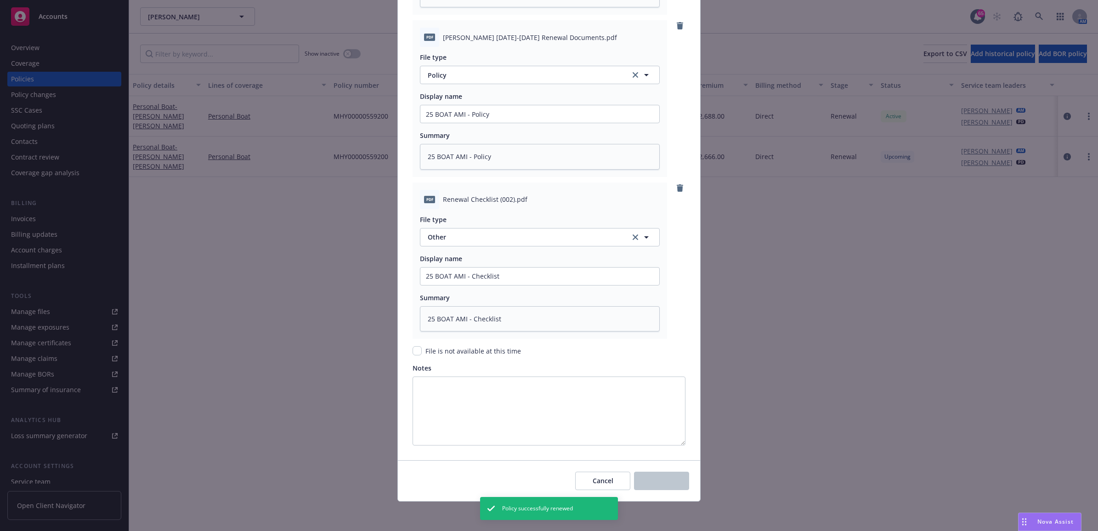
type textarea "x"
